Goal: Task Accomplishment & Management: Manage account settings

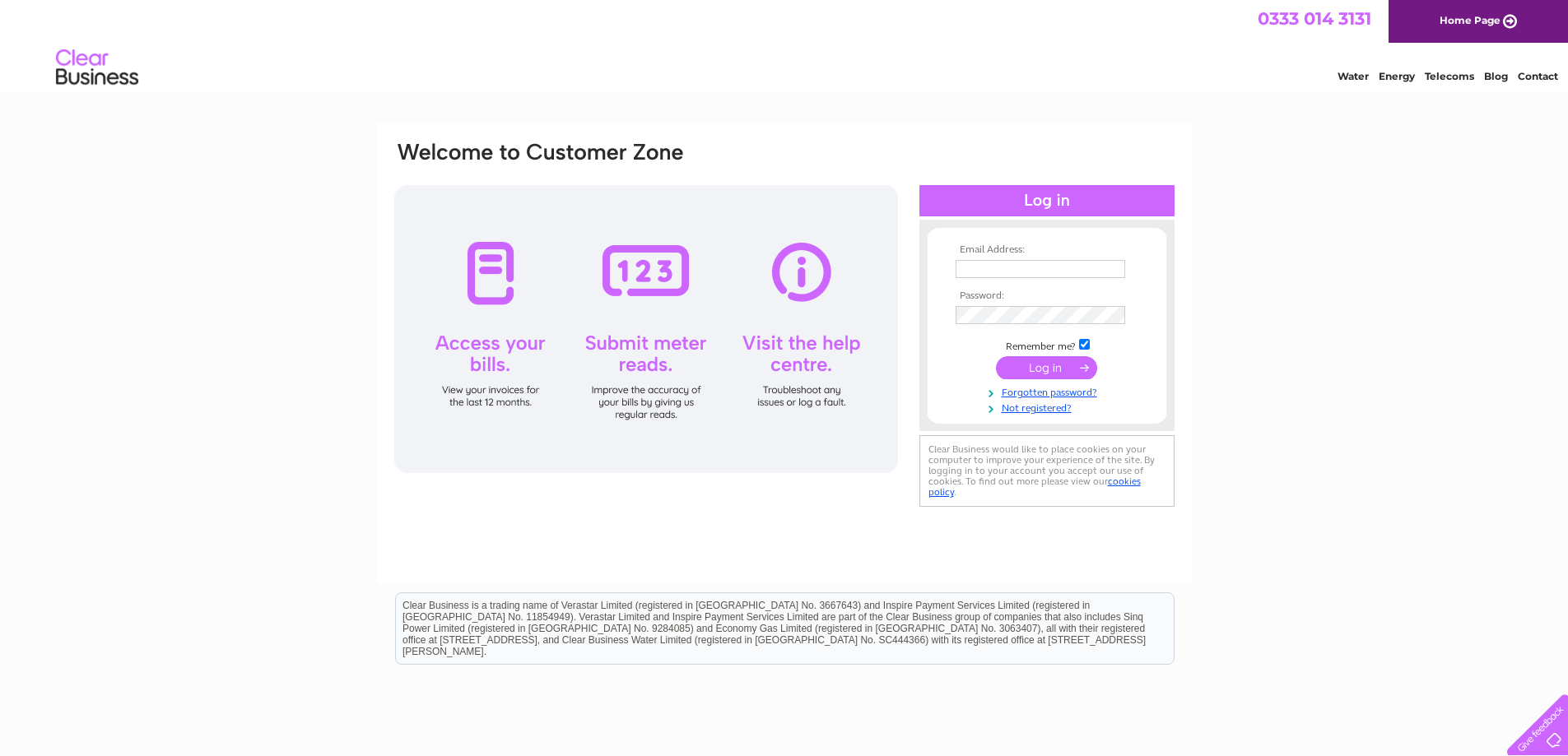
type input "beth@mmfd.co.uk"
click at [1046, 366] on input "submit" at bounding box center [1047, 367] width 101 height 23
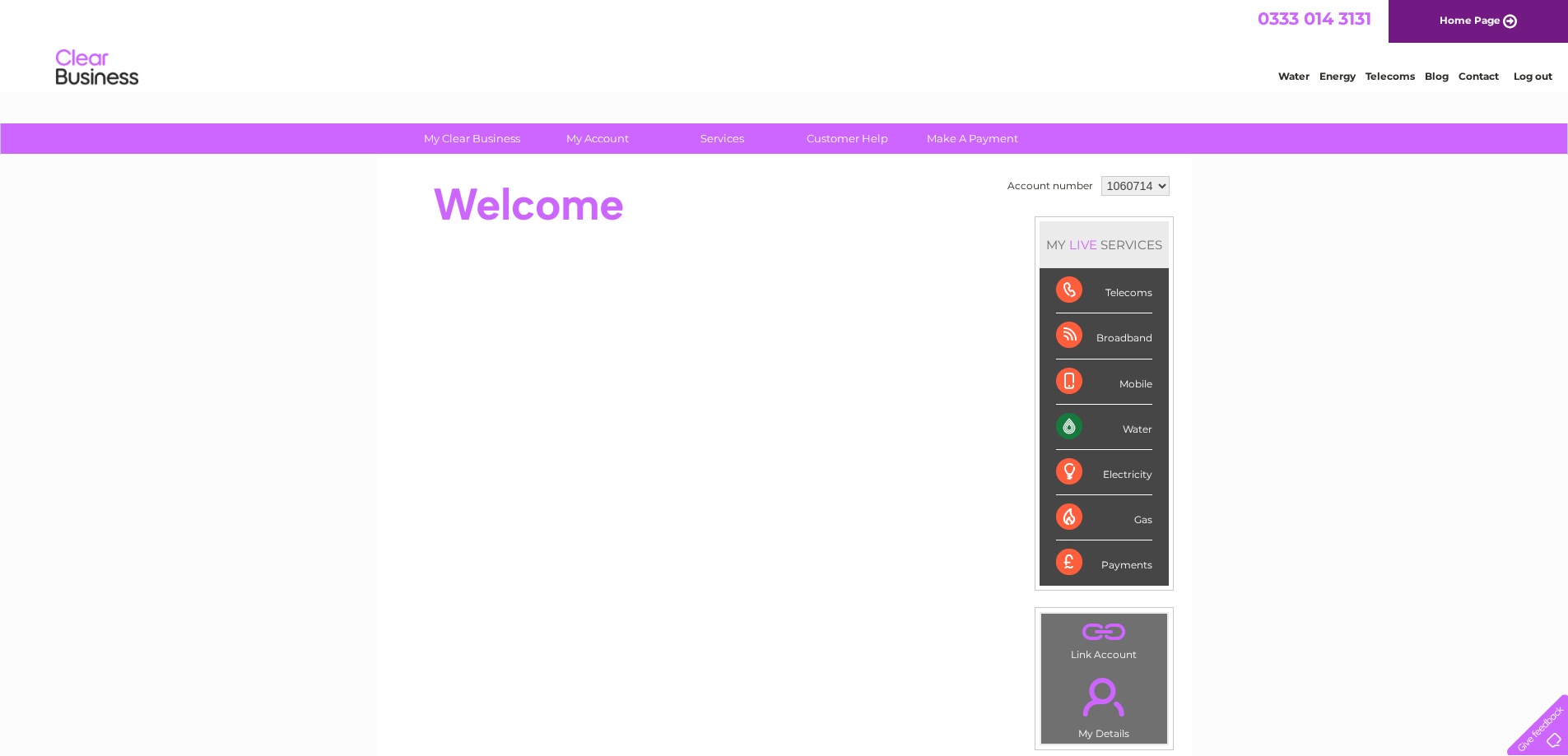
click at [1130, 430] on div "Water" at bounding box center [1104, 427] width 96 height 45
click at [1060, 423] on div "Water" at bounding box center [1104, 427] width 96 height 45
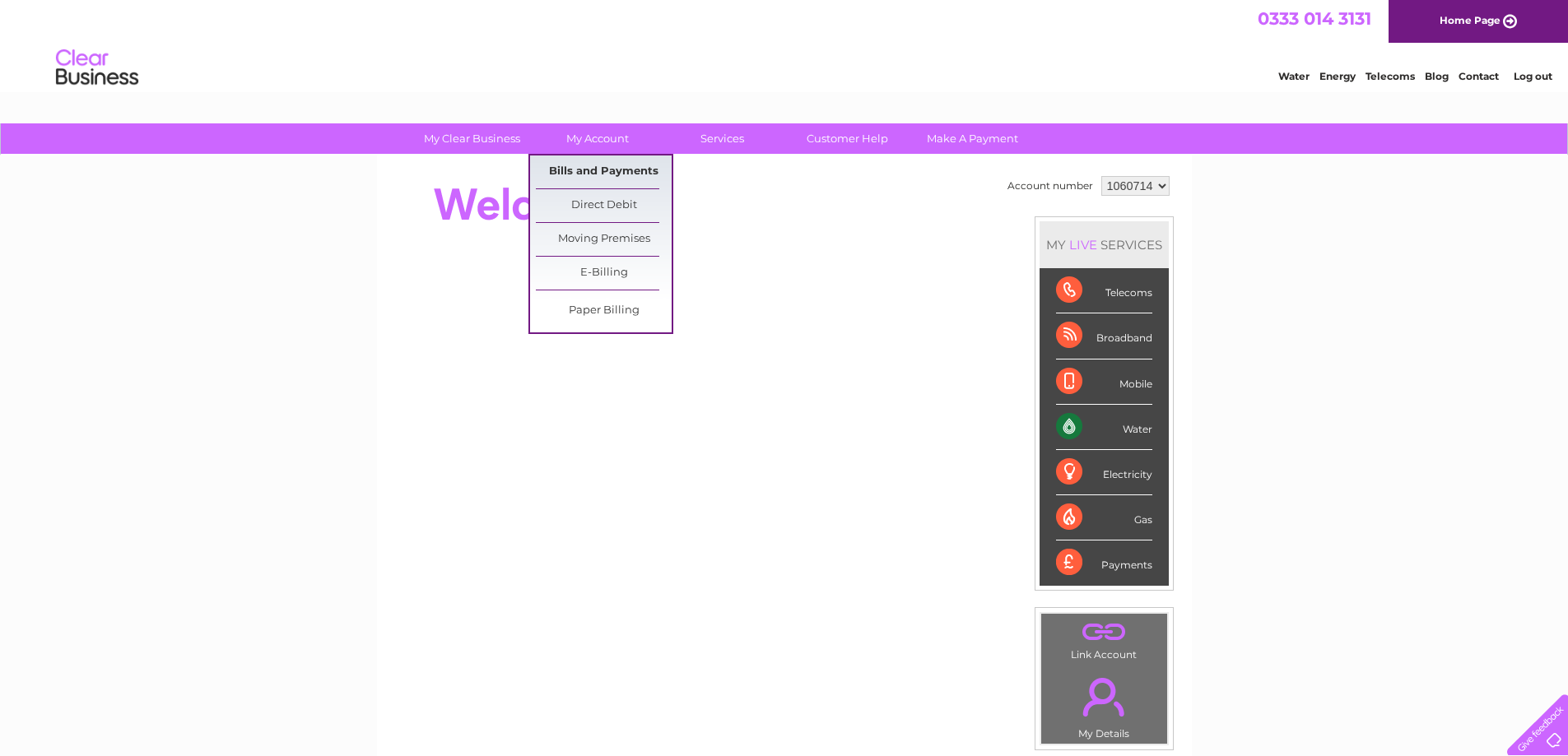
click at [568, 170] on link "Bills and Payments" at bounding box center [603, 171] width 136 height 33
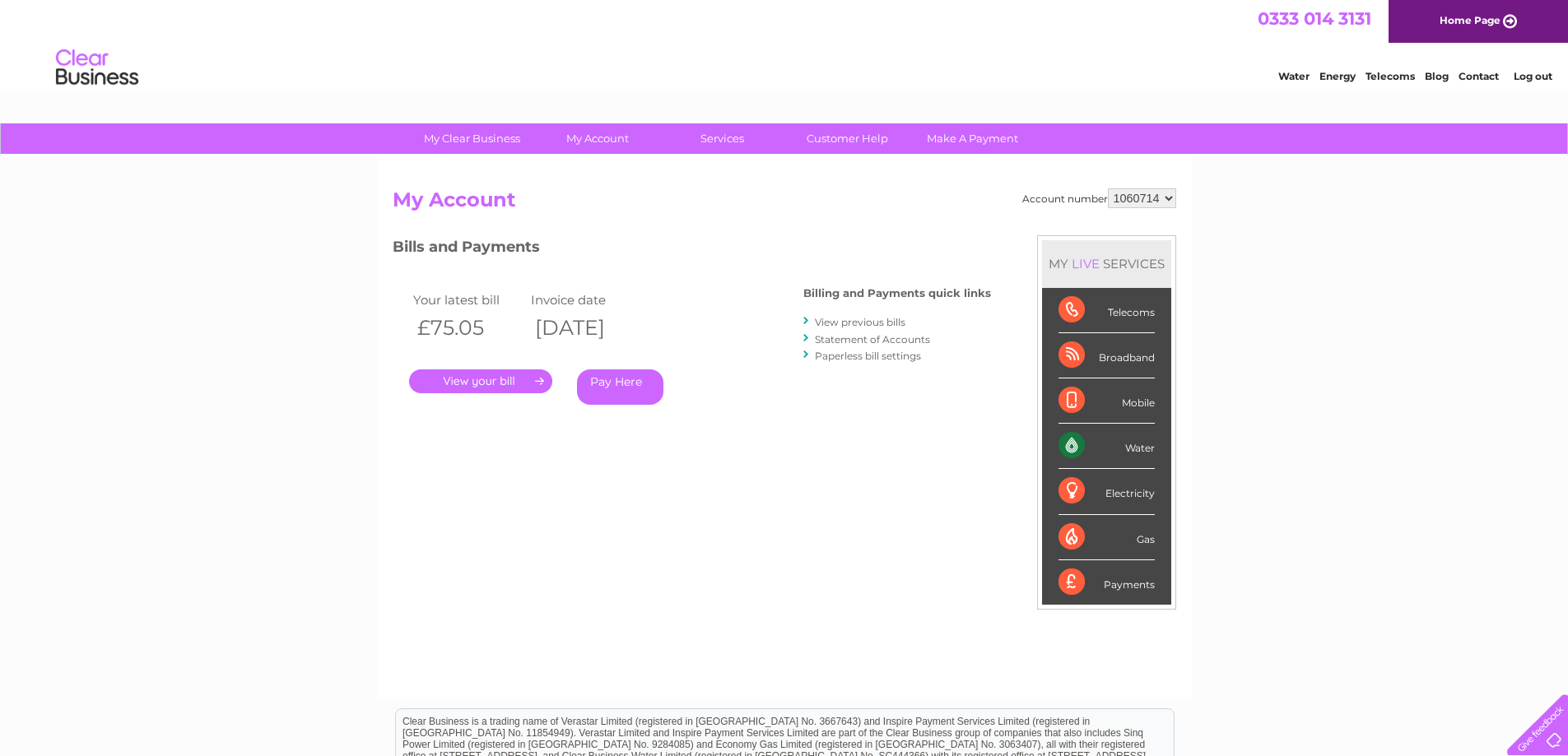
click at [508, 381] on link "." at bounding box center [480, 381] width 143 height 24
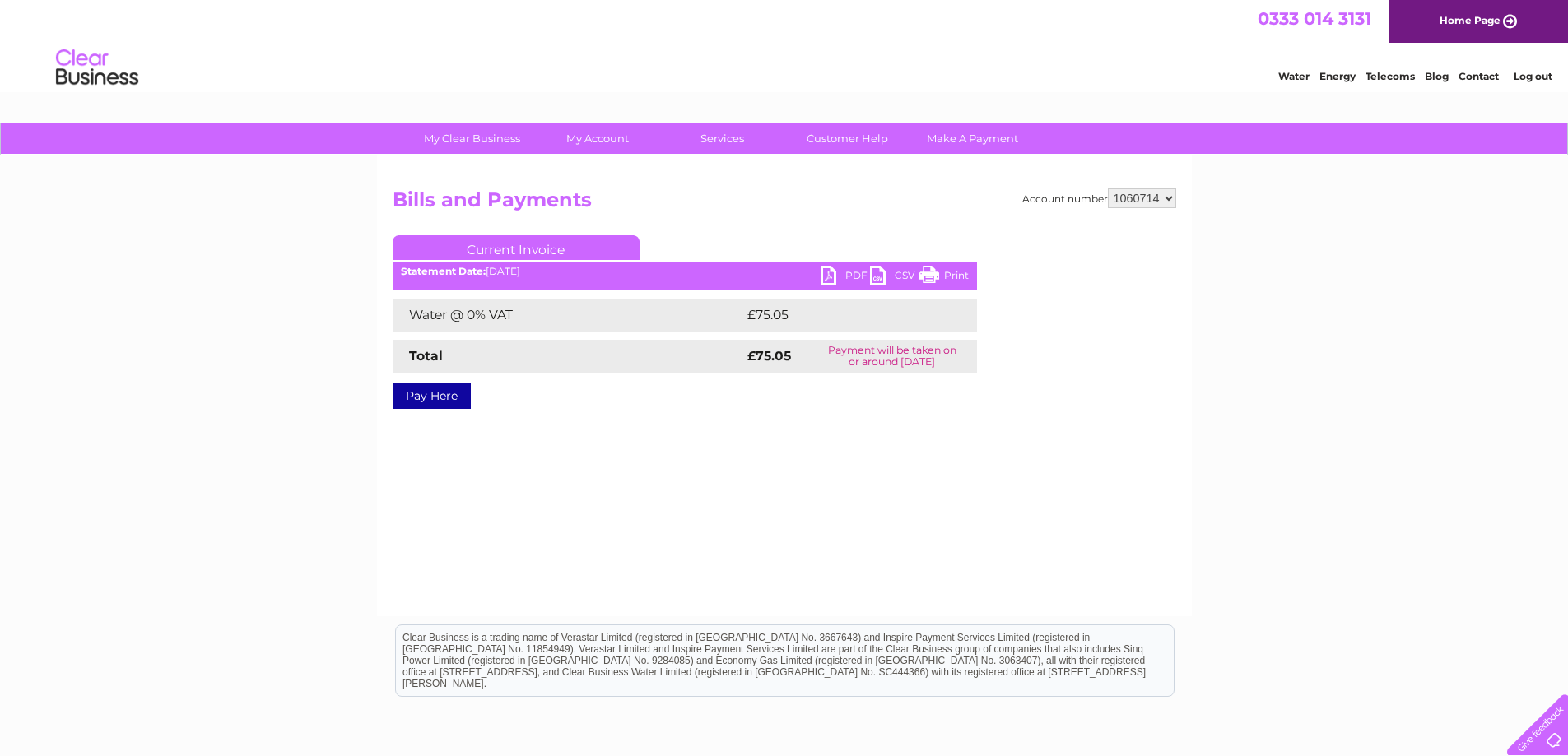
click at [845, 272] on link "PDF" at bounding box center [845, 277] width 50 height 24
